Goal: Contribute content: Add original content to the website for others to see

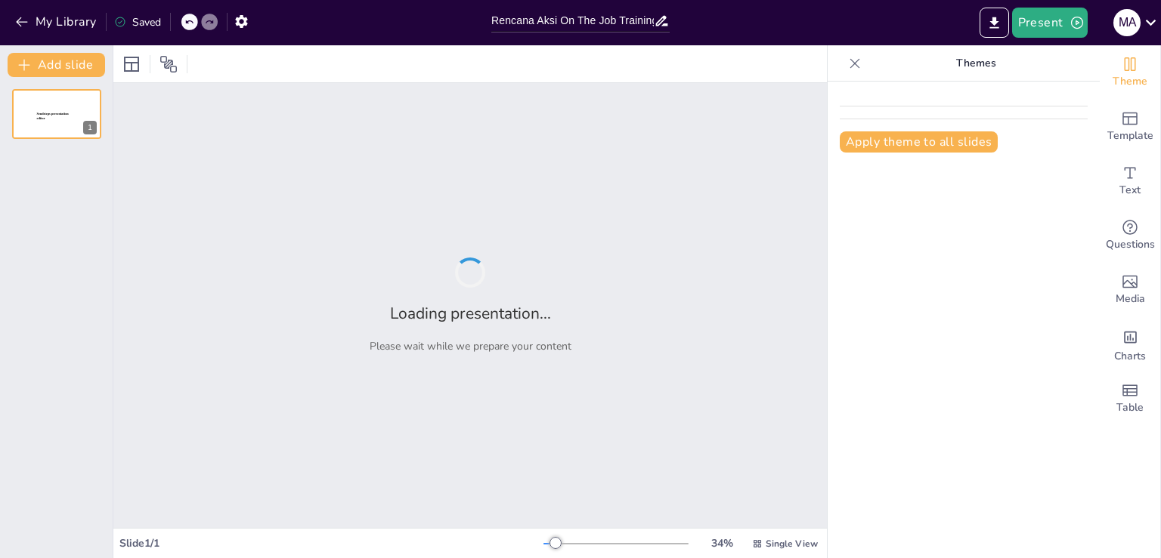
type input "Rencana Aksi On The Job Training untuk Pemeriksaan Kinerja Kawasan Hutan"
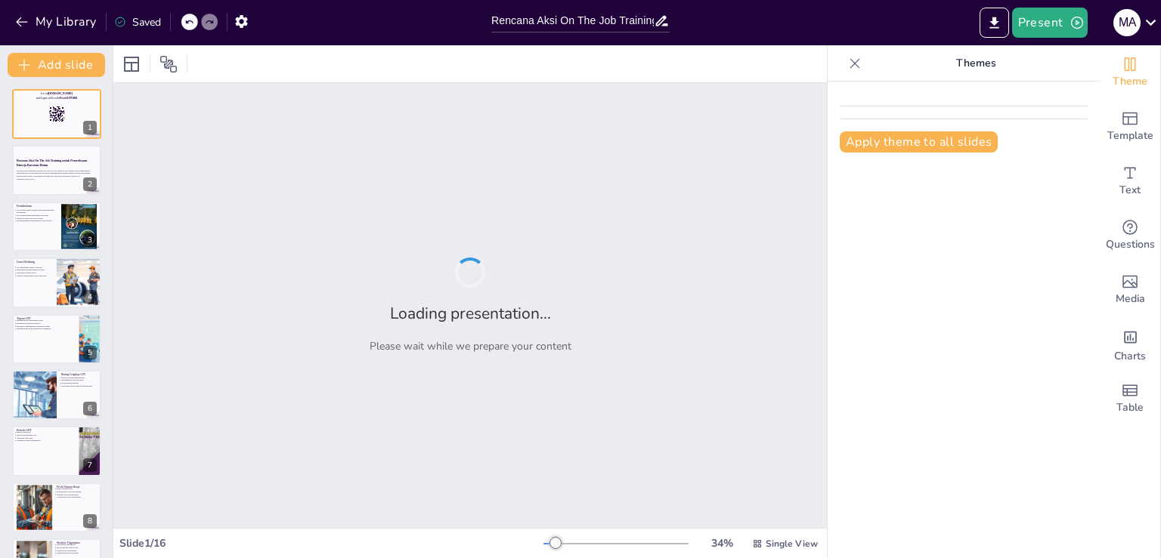
checkbox input "true"
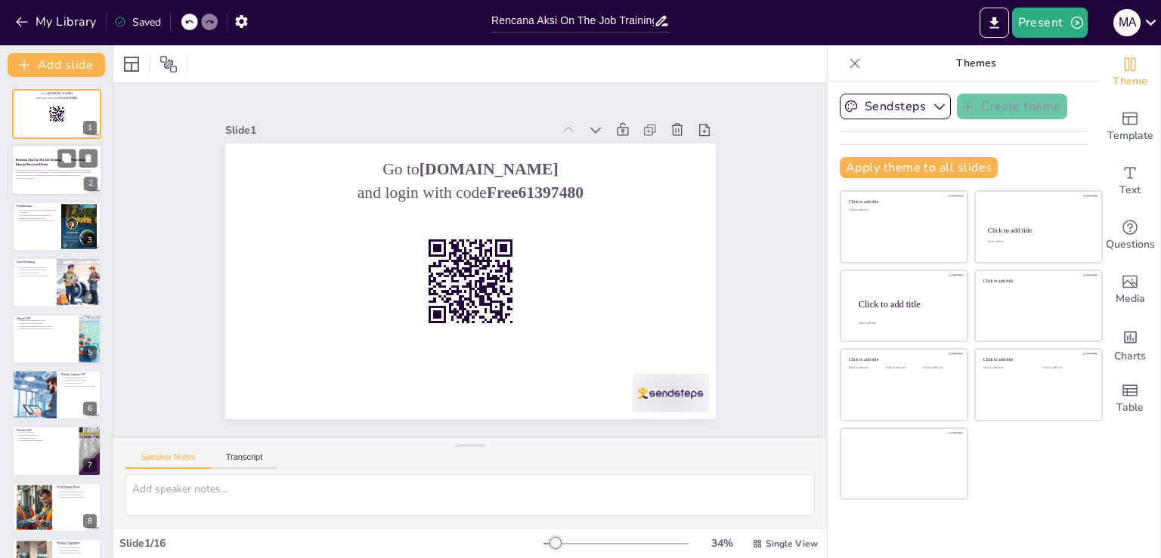
click at [64, 173] on p "Presentasi ini membahas rencana aksi On The Job Training (OJT) untuk pemeriksaa…" at bounding box center [57, 172] width 82 height 8
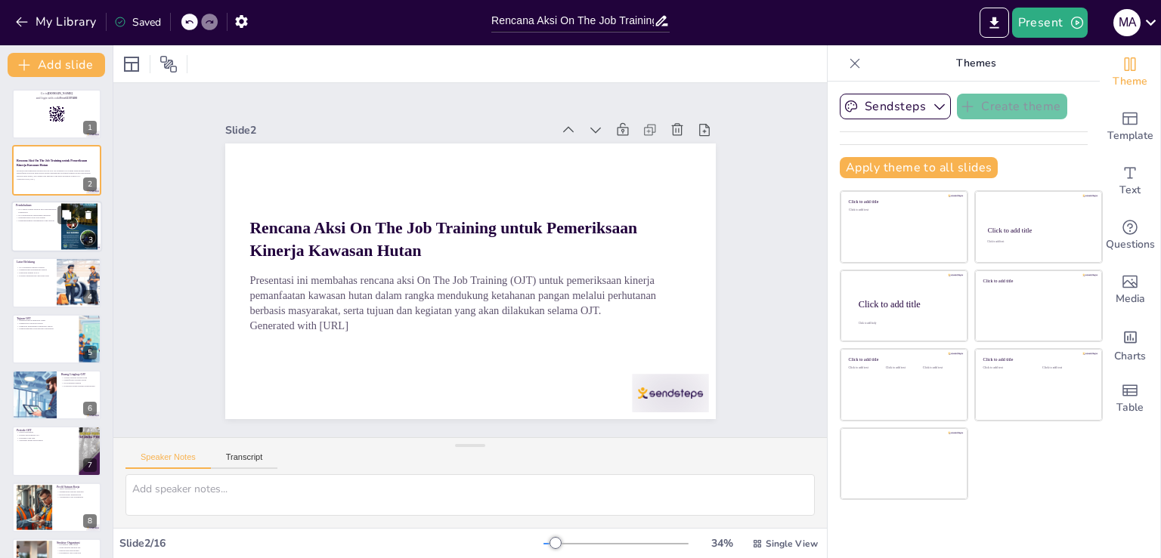
checkbox input "true"
click at [52, 219] on p "Jembatan antara teori dan praktik" at bounding box center [36, 218] width 41 height 3
type textarea "OJT adalah komponen vital dalam meningkatkan keterampilan peserta. Melalui peng…"
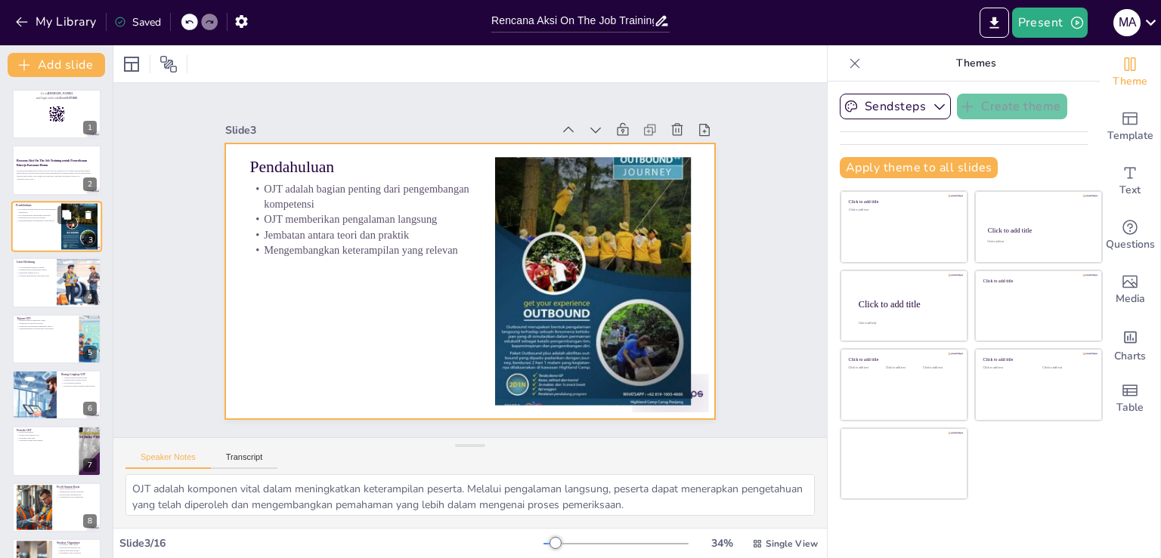
click at [57, 250] on div at bounding box center [56, 226] width 91 height 51
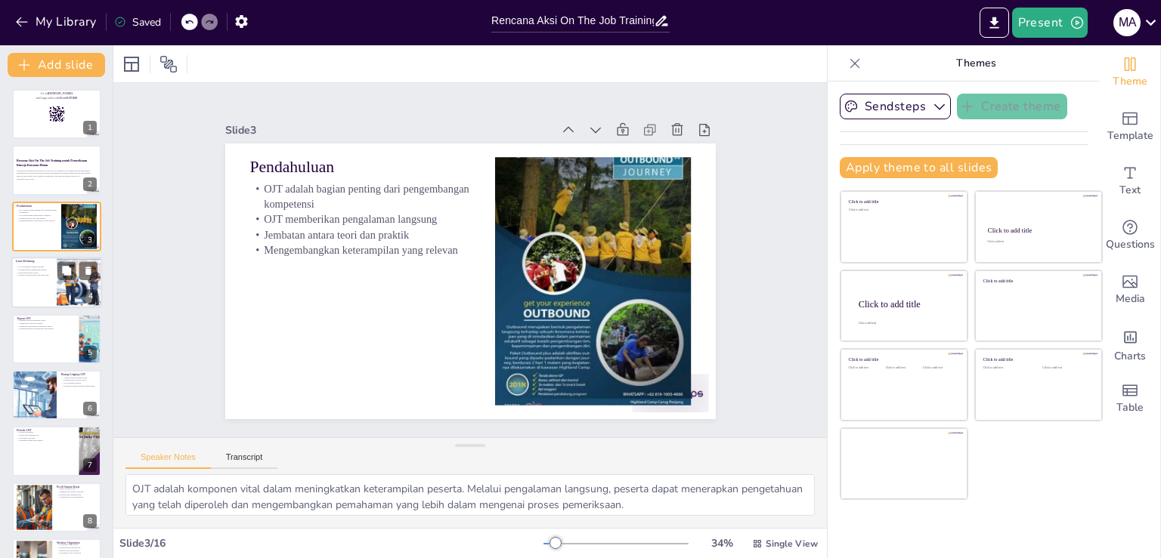
checkbox input "true"
click at [57, 294] on div at bounding box center [79, 282] width 91 height 51
type textarea "OJT dirancang untuk memastikan bahwa peserta memahami dan mematuhi regulasi yan…"
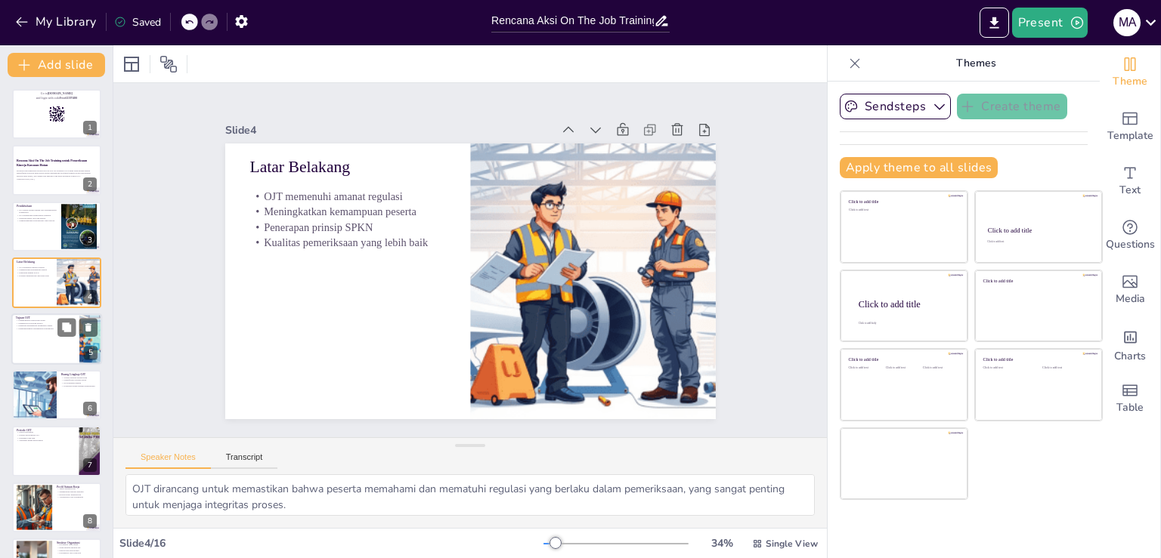
checkbox input "true"
click at [53, 355] on div at bounding box center [56, 339] width 89 height 50
type textarea "Peningkatan kompetensi teknis menjadi fokus utama OJT, yang akan membantu peser…"
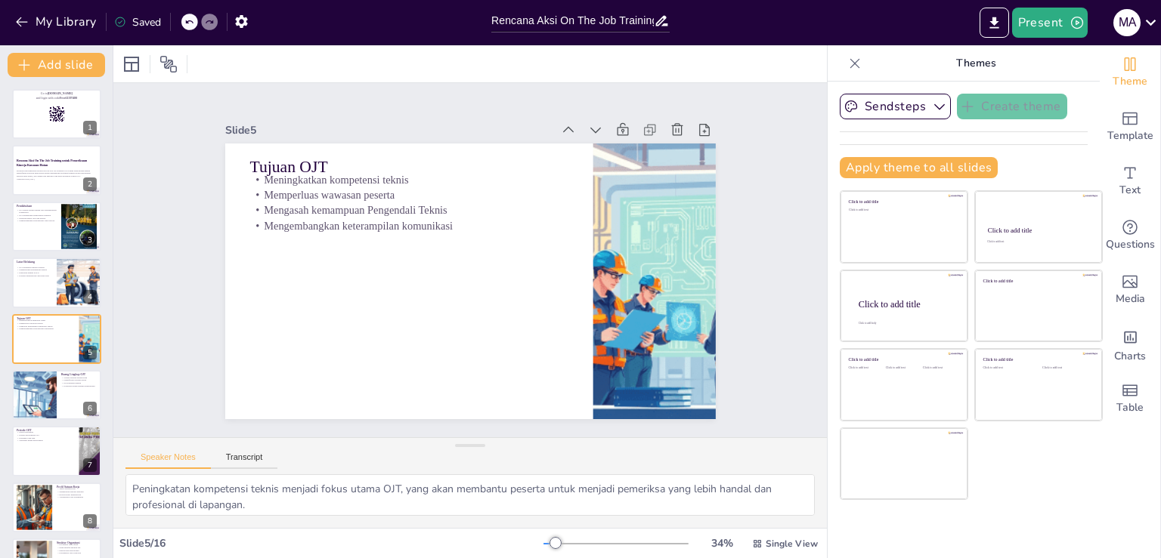
scroll to position [21, 0]
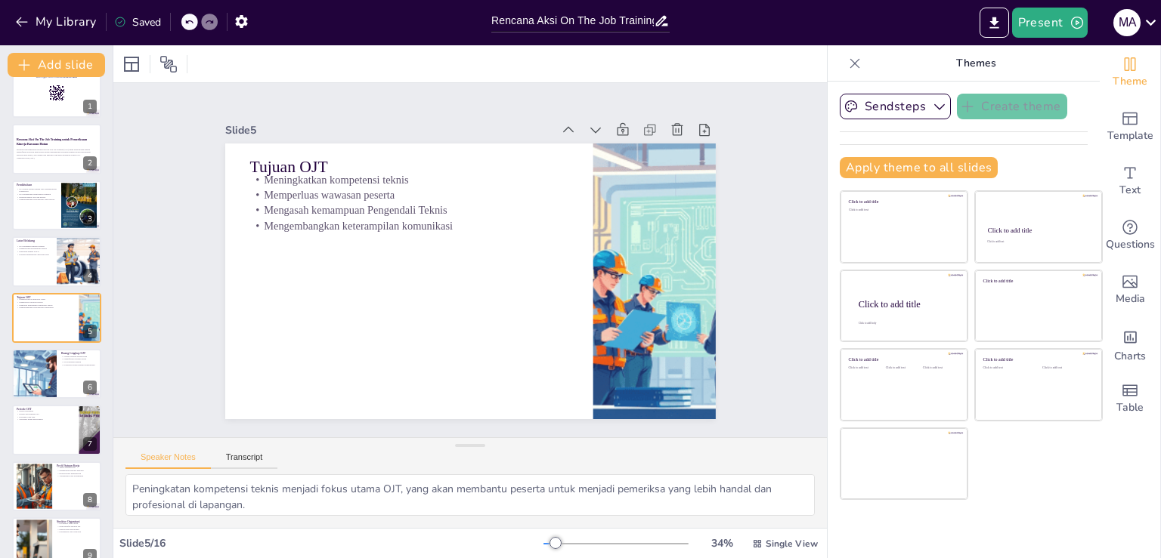
click at [49, 404] on div "Go to [DOMAIN_NAME] and login with code Free61397480 1 Rencana Aksi On The Job …" at bounding box center [56, 514] width 113 height 893
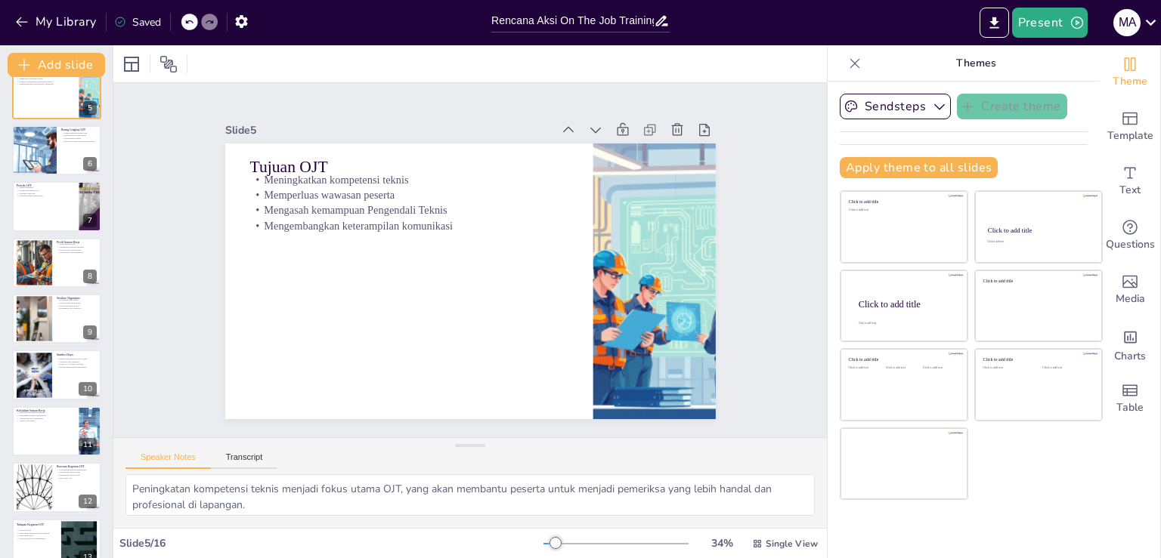
scroll to position [282, 0]
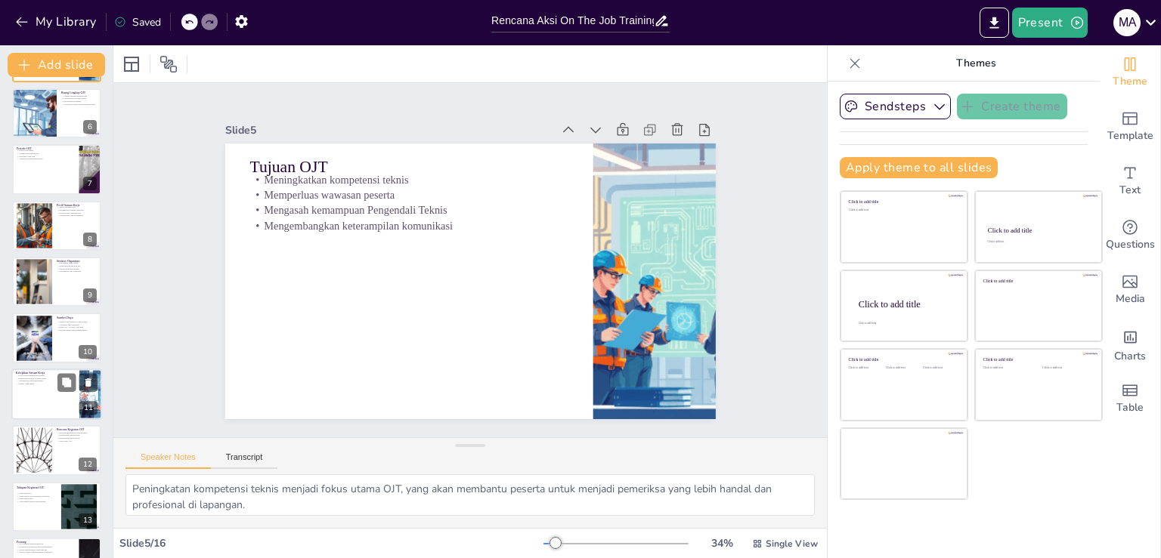
checkbox input "true"
click at [50, 396] on div at bounding box center [56, 394] width 91 height 51
type textarea "Peningkatan kualitas pemeriksaan menjadi prioritas utama dalam kebijakan Direkt…"
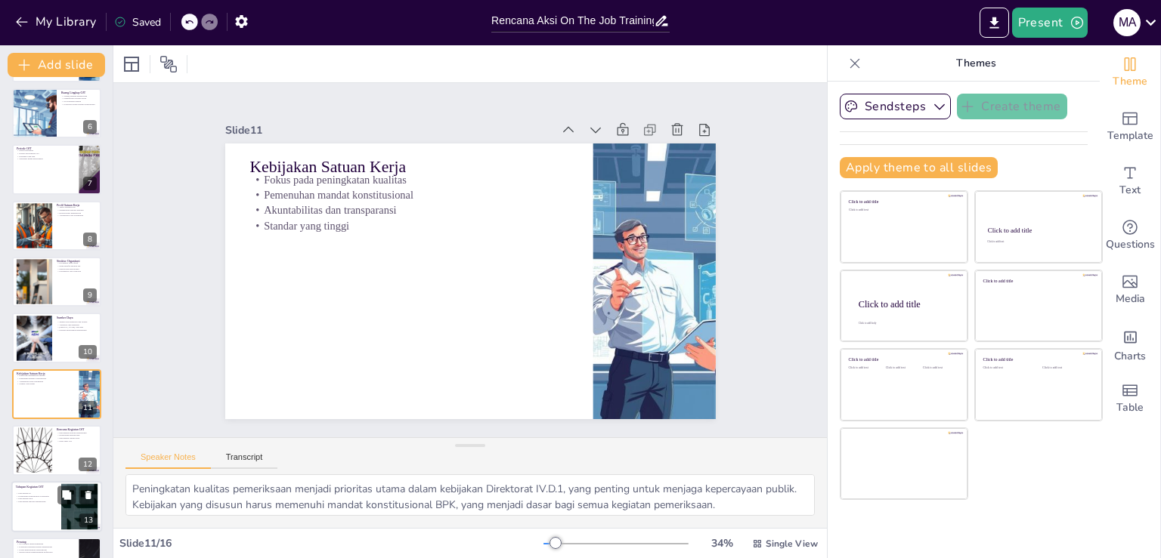
scroll to position [358, 0]
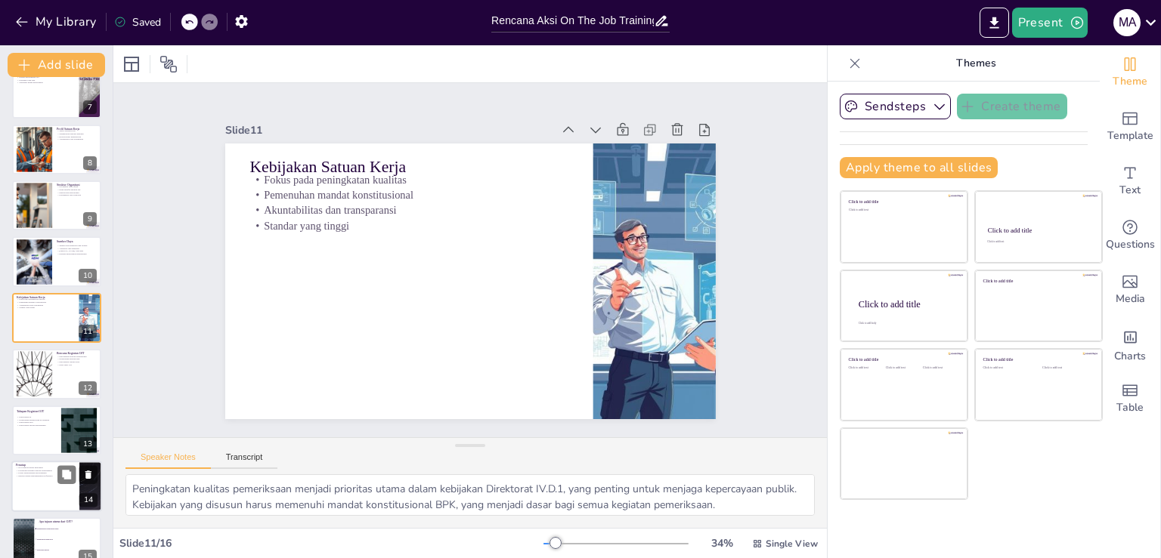
checkbox input "true"
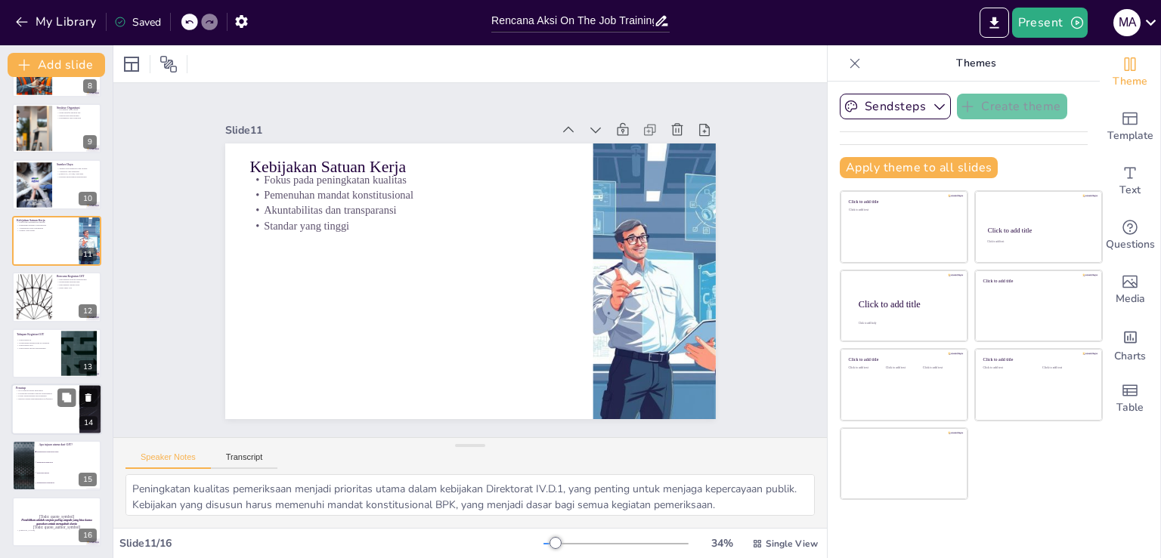
click at [35, 431] on div at bounding box center [56, 409] width 91 height 51
type textarea "OJT berfungsi sebagai sarana untuk menerapkan pengetahuan dan keterampilan yang…"
checkbox input "true"
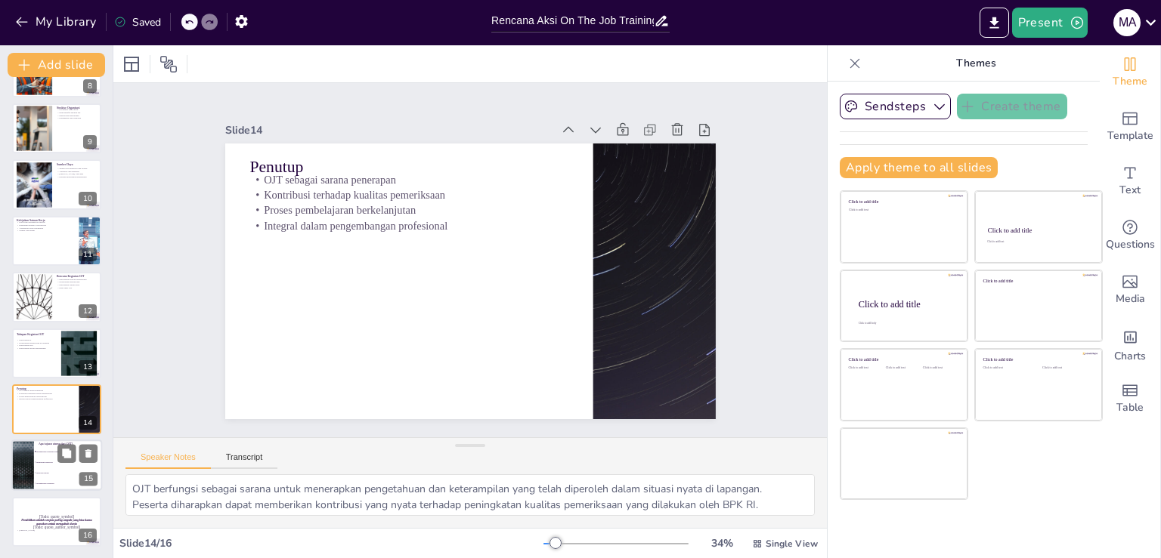
checkbox input "true"
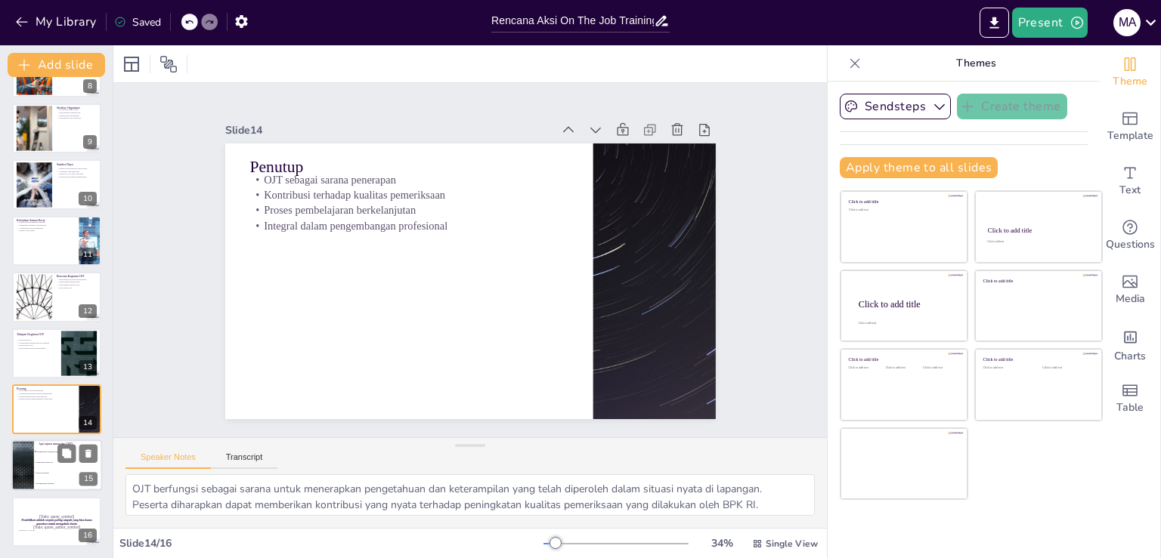
checkbox input "true"
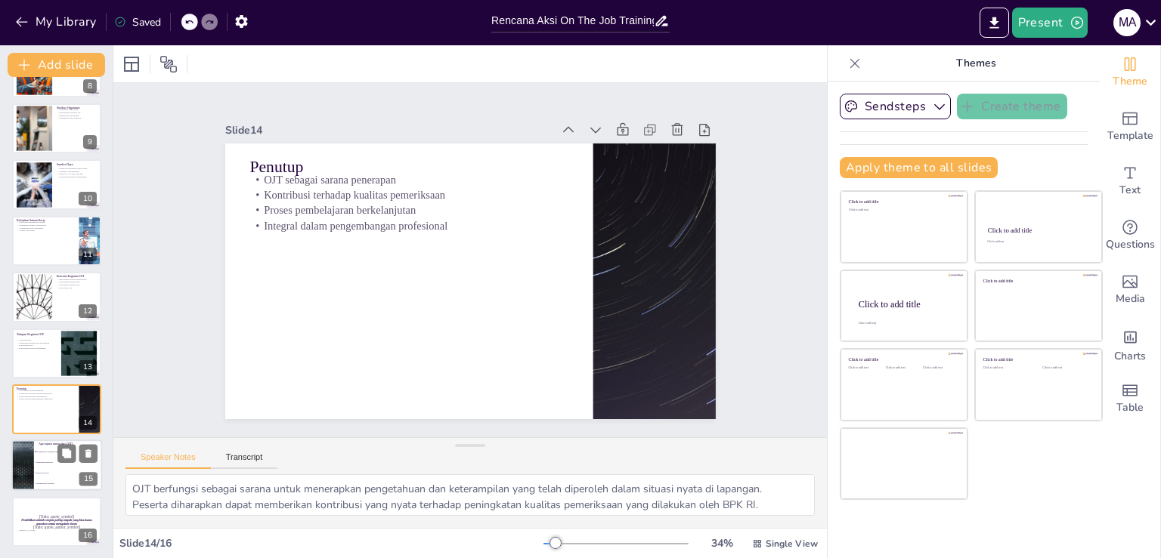
checkbox input "true"
click at [43, 461] on li "Mengurangi beban kerja" at bounding box center [68, 463] width 68 height 11
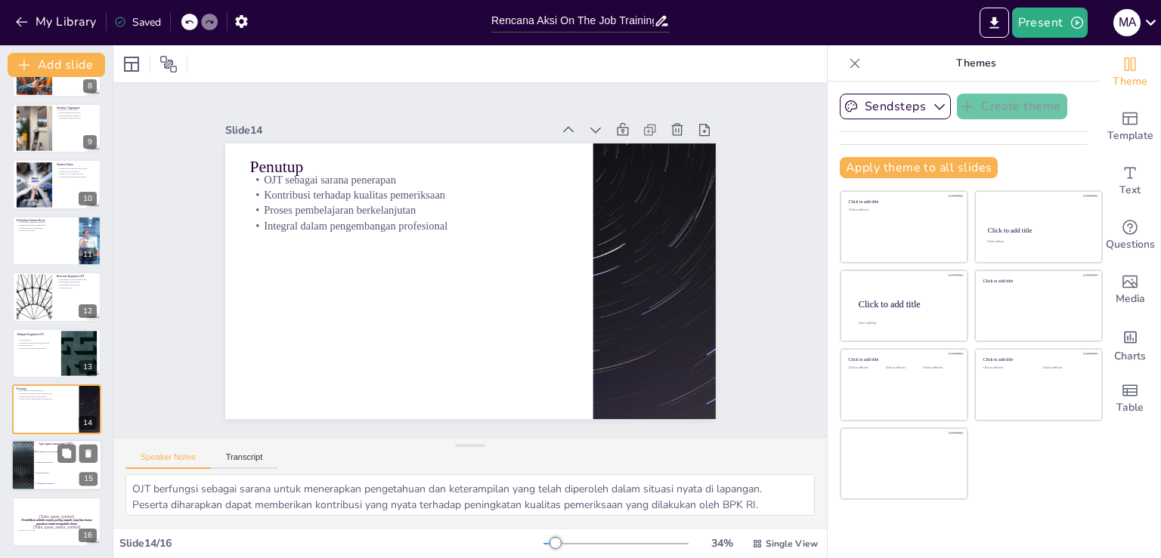
type textarea "Jawaban yang benar adalah "Meningkatkan kompetensi teknis" yang dijelaskan dala…"
checkbox input "true"
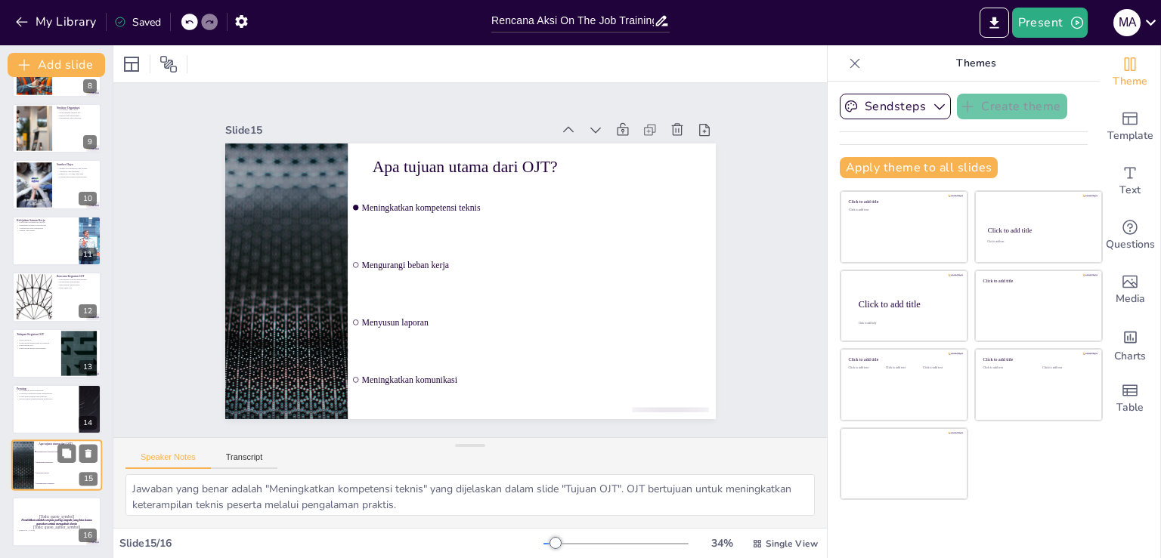
checkbox input "true"
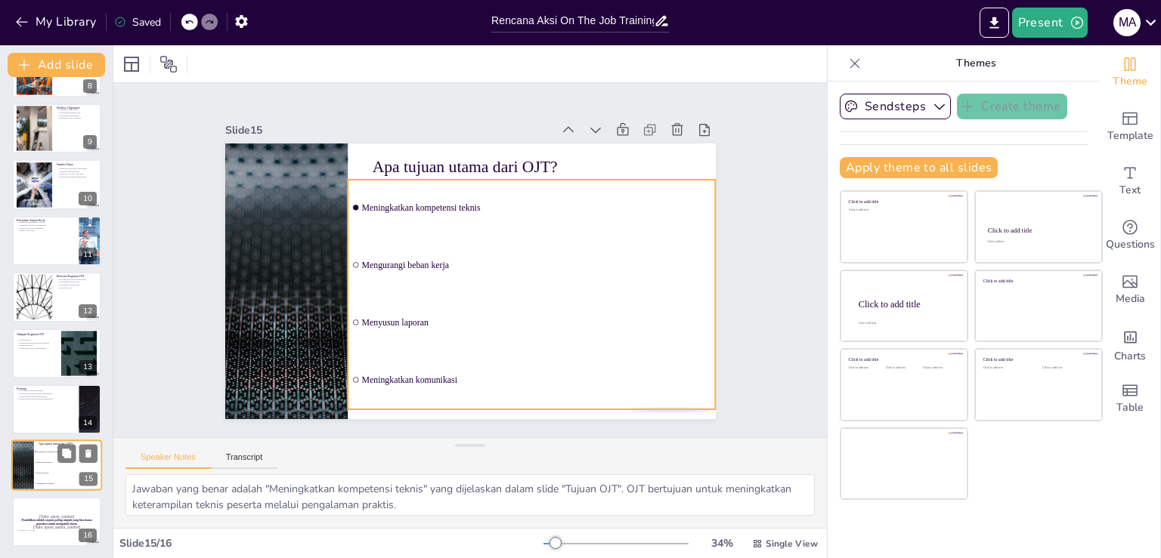
checkbox input "true"
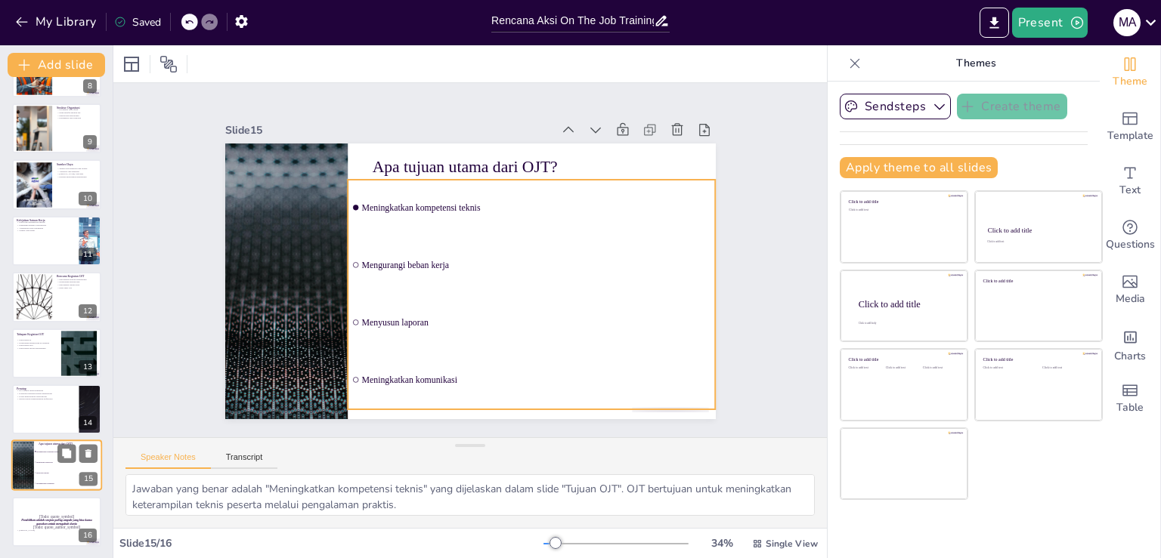
checkbox input "true"
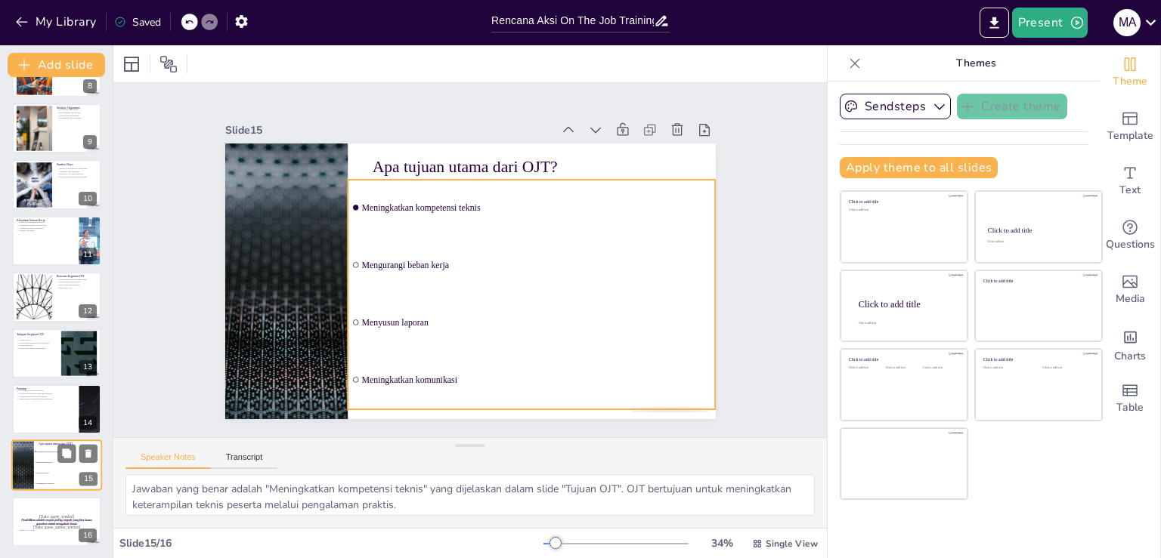
checkbox input "true"
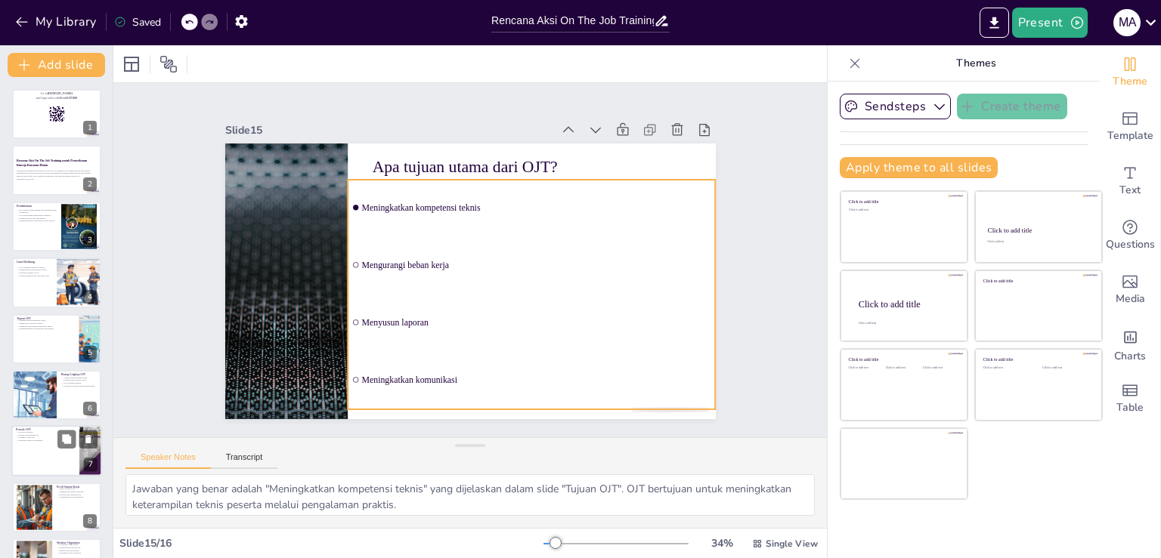
checkbox input "true"
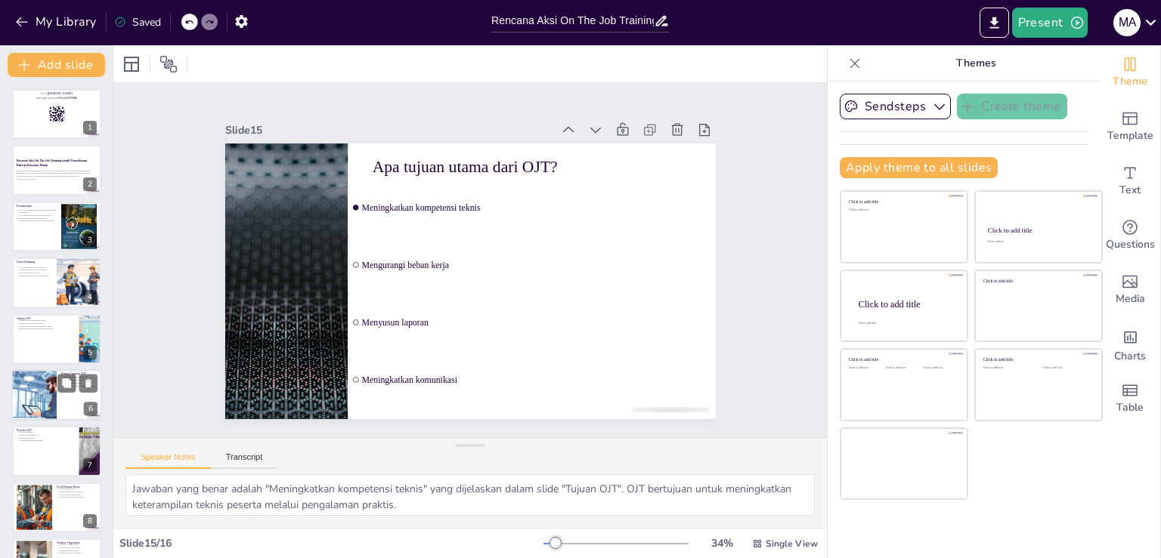
checkbox input "true"
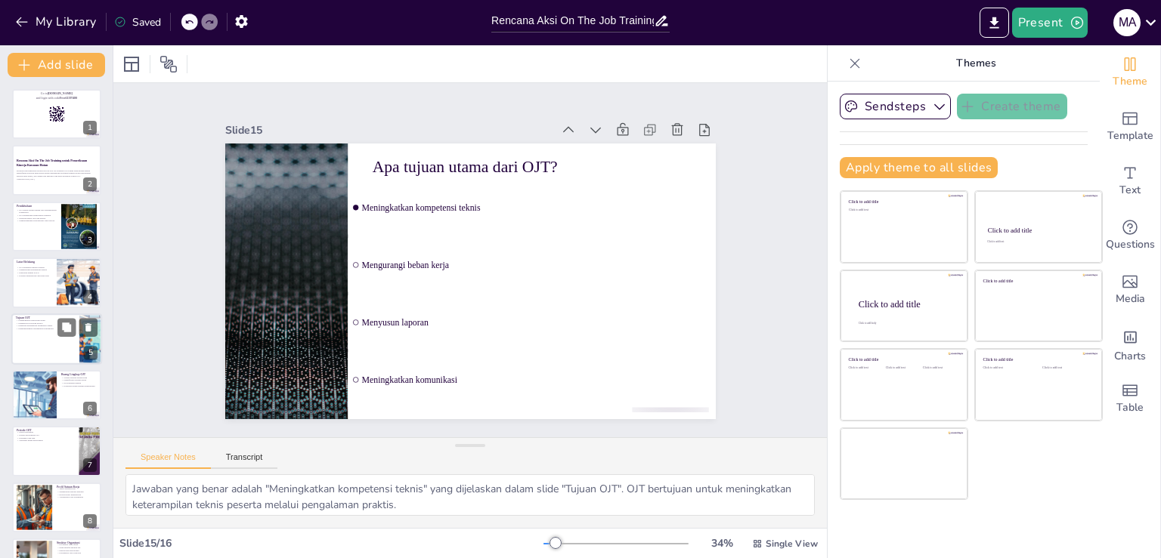
checkbox input "true"
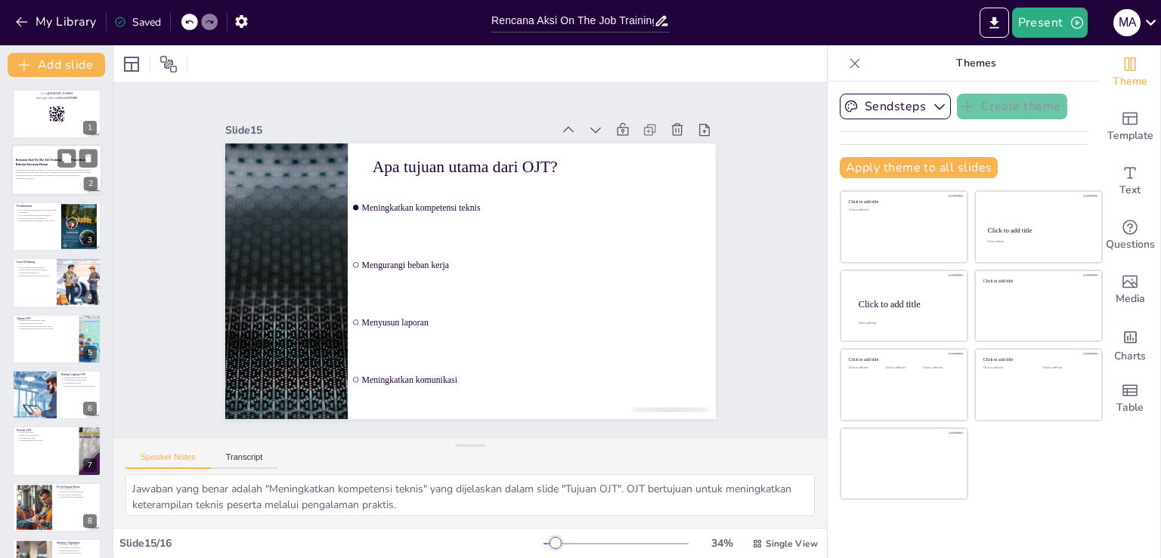
checkbox input "true"
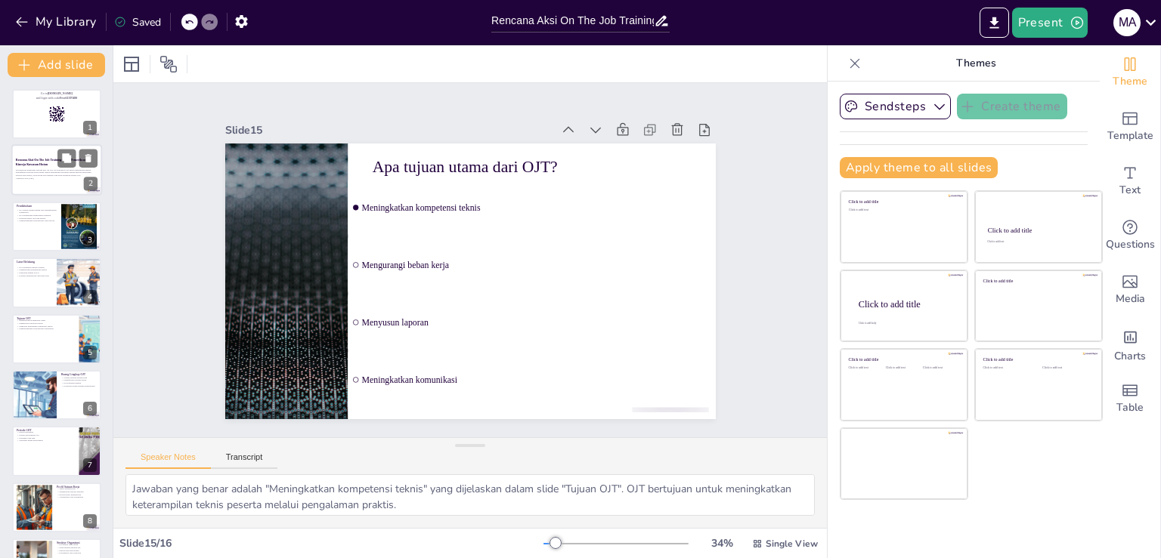
checkbox input "true"
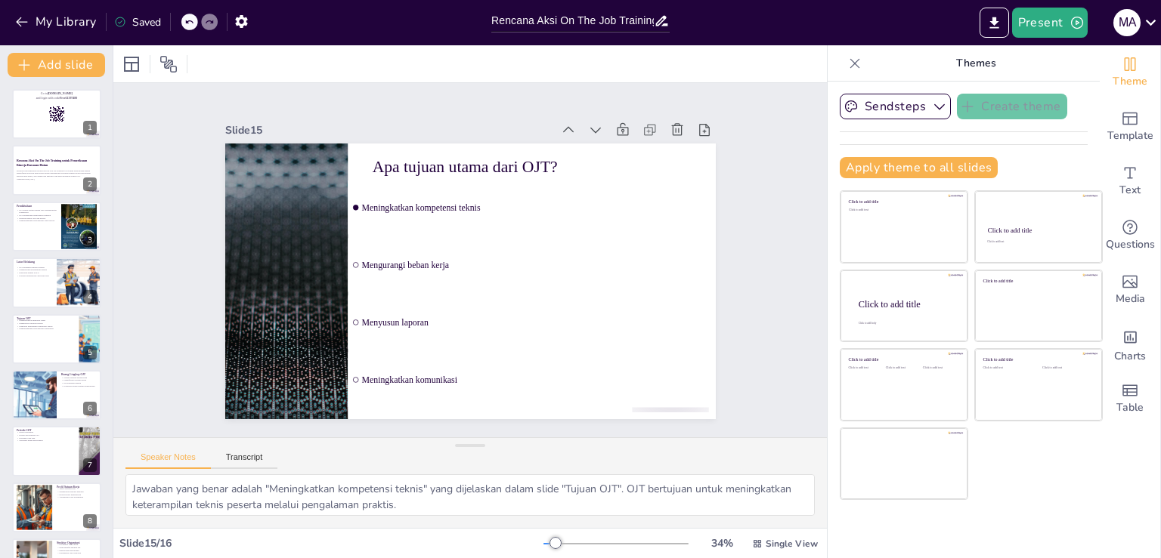
checkbox input "true"
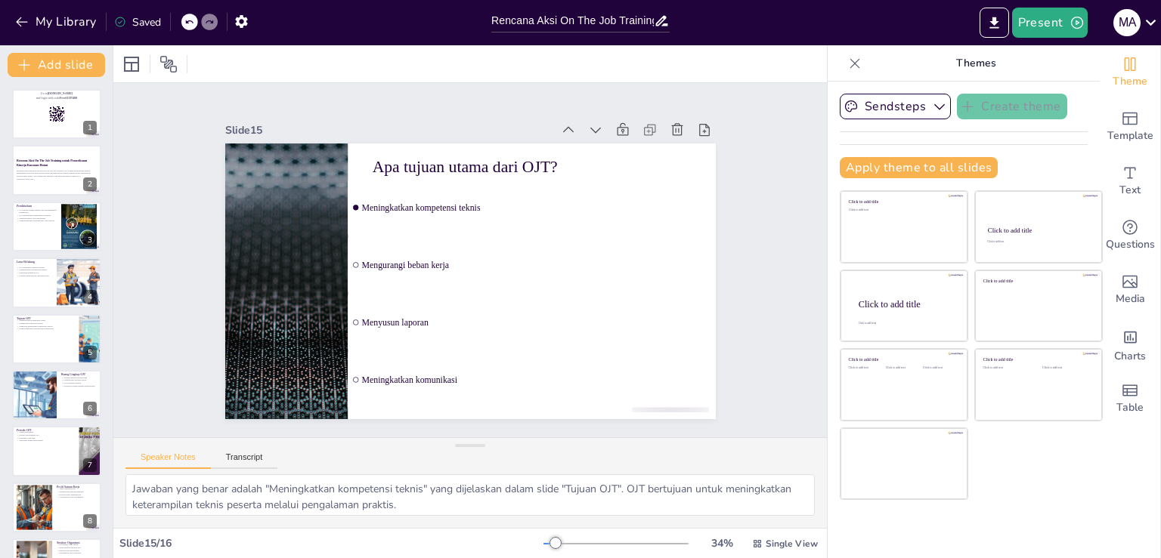
checkbox input "true"
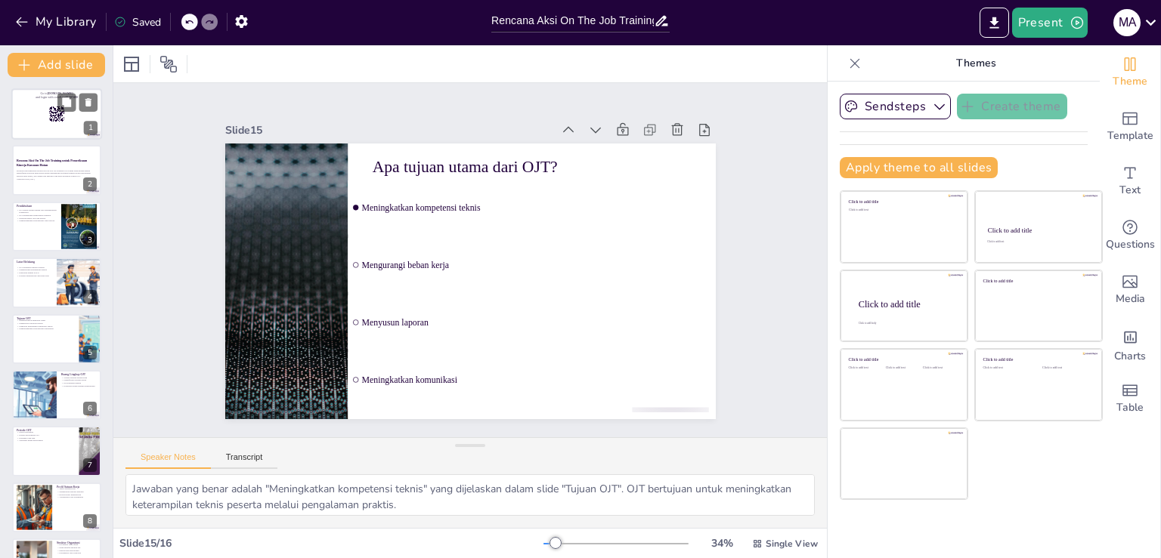
checkbox input "true"
click at [44, 122] on div at bounding box center [56, 113] width 91 height 51
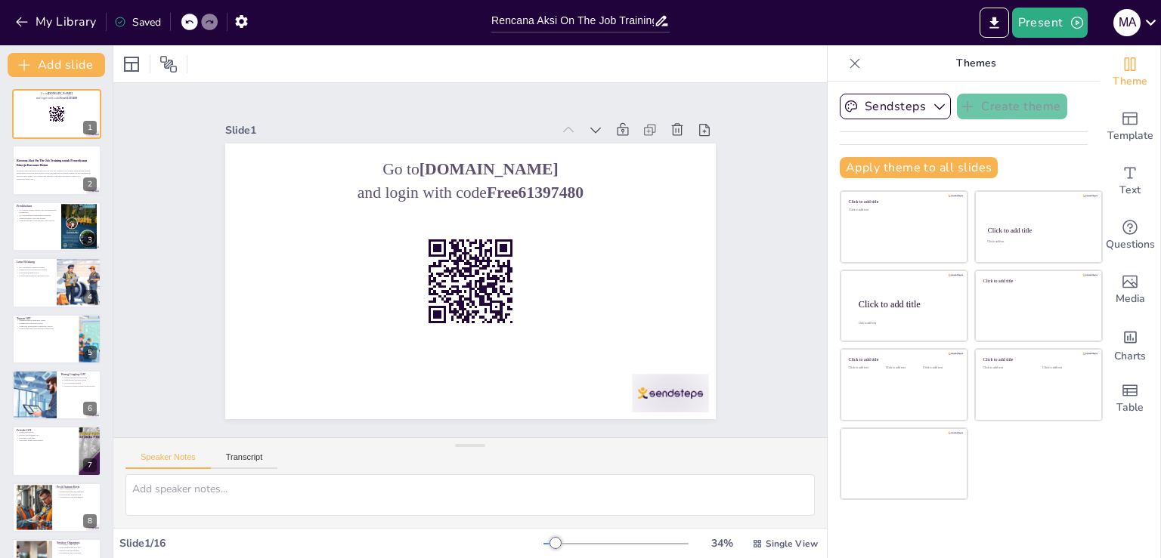
click at [966, 59] on p "Themes" at bounding box center [976, 63] width 218 height 36
click at [994, 23] on icon "Export to PowerPoint" at bounding box center [993, 22] width 9 height 11
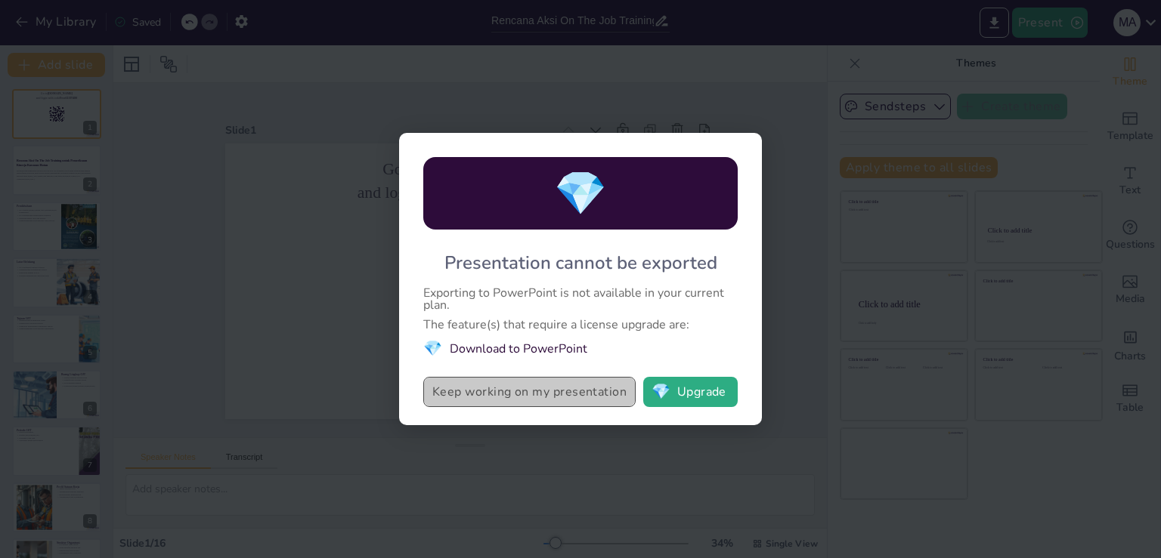
click at [537, 391] on button "Keep working on my presentation" at bounding box center [529, 392] width 212 height 30
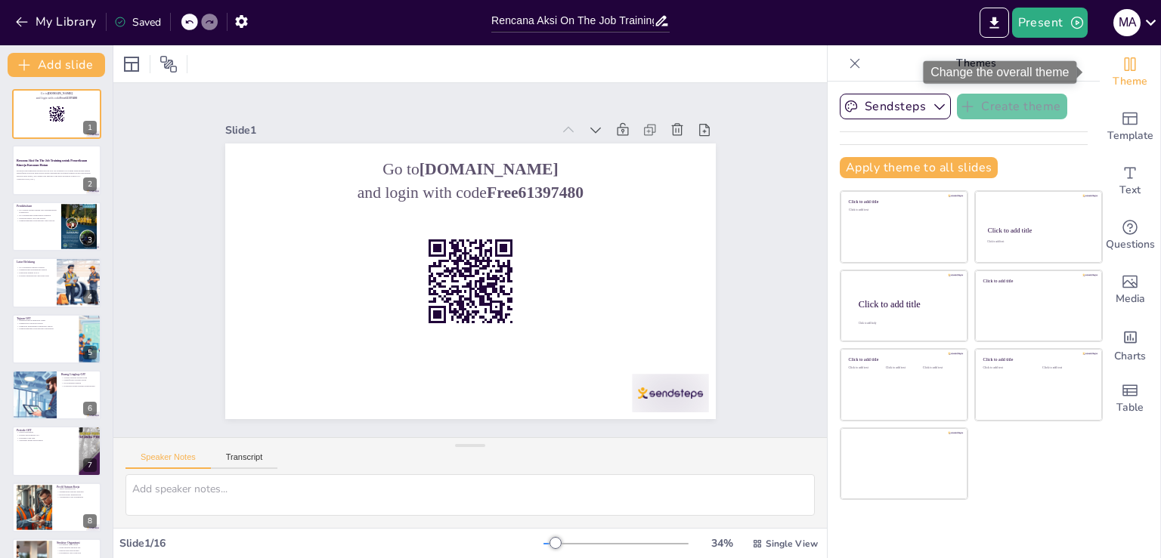
click at [1124, 68] on icon "Change the overall theme" at bounding box center [1130, 64] width 18 height 18
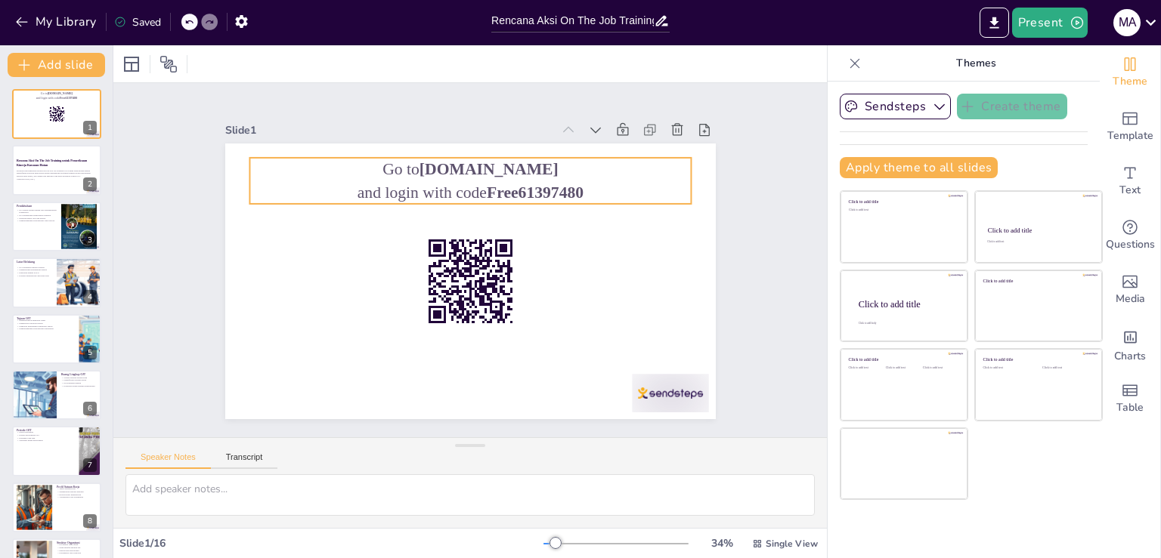
checkbox input "true"
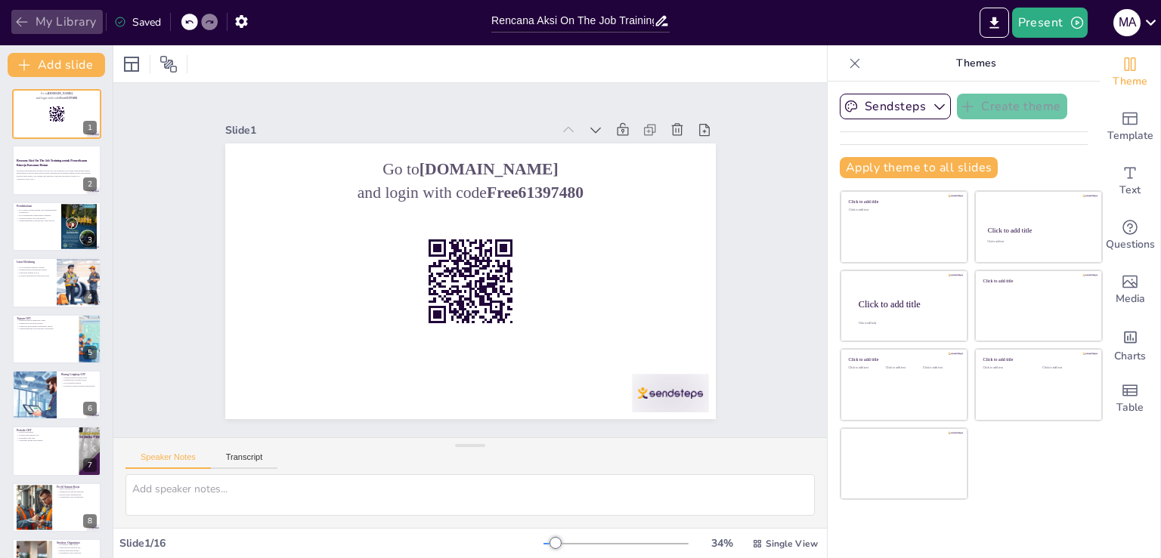
click at [23, 17] on icon "button" at bounding box center [21, 21] width 15 height 15
